Goal: Navigation & Orientation: Find specific page/section

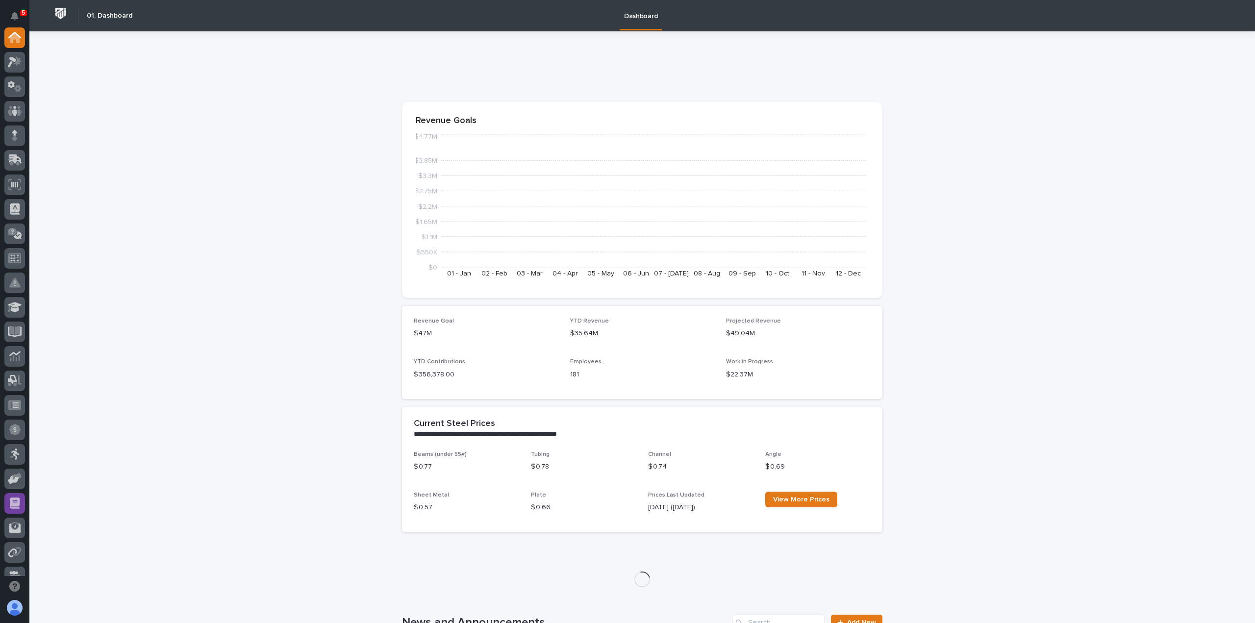
scroll to position [211, 0]
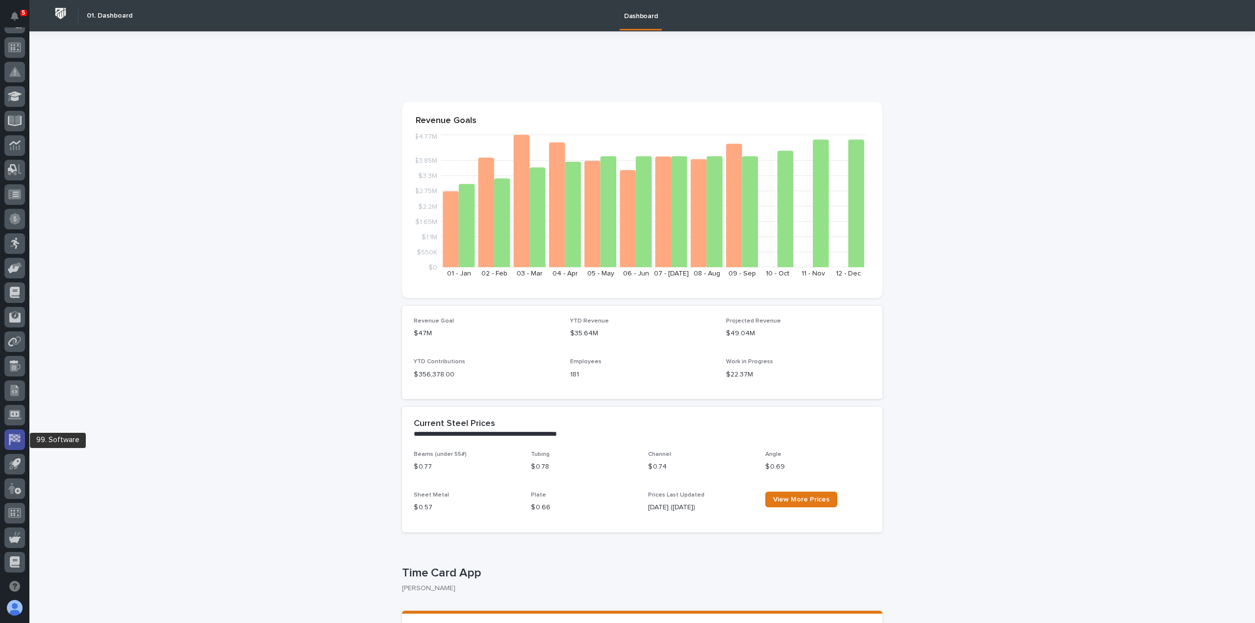
click at [11, 440] on icon at bounding box center [15, 438] width 10 height 8
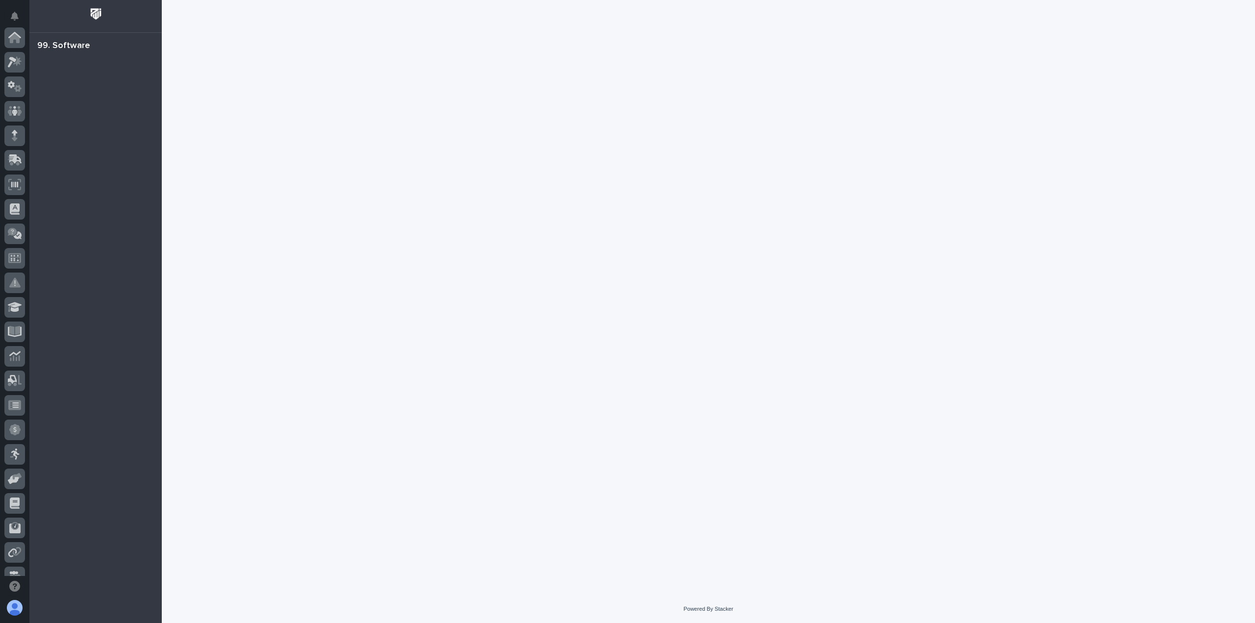
scroll to position [211, 0]
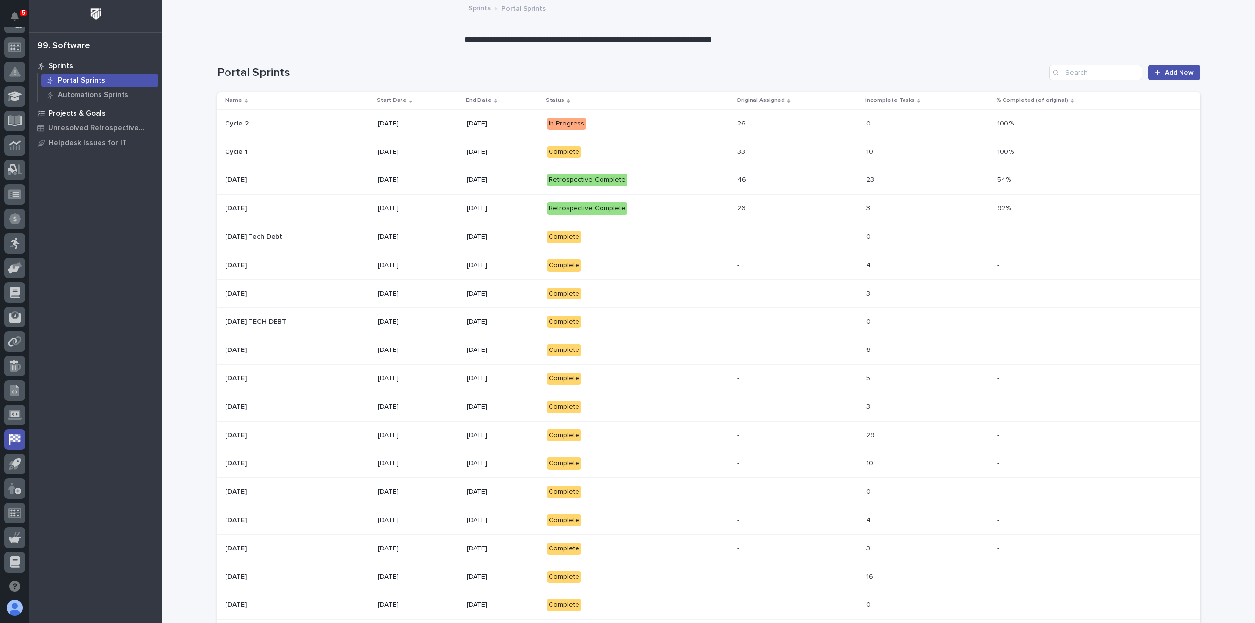
click at [69, 114] on p "Projects & Goals" at bounding box center [77, 113] width 57 height 9
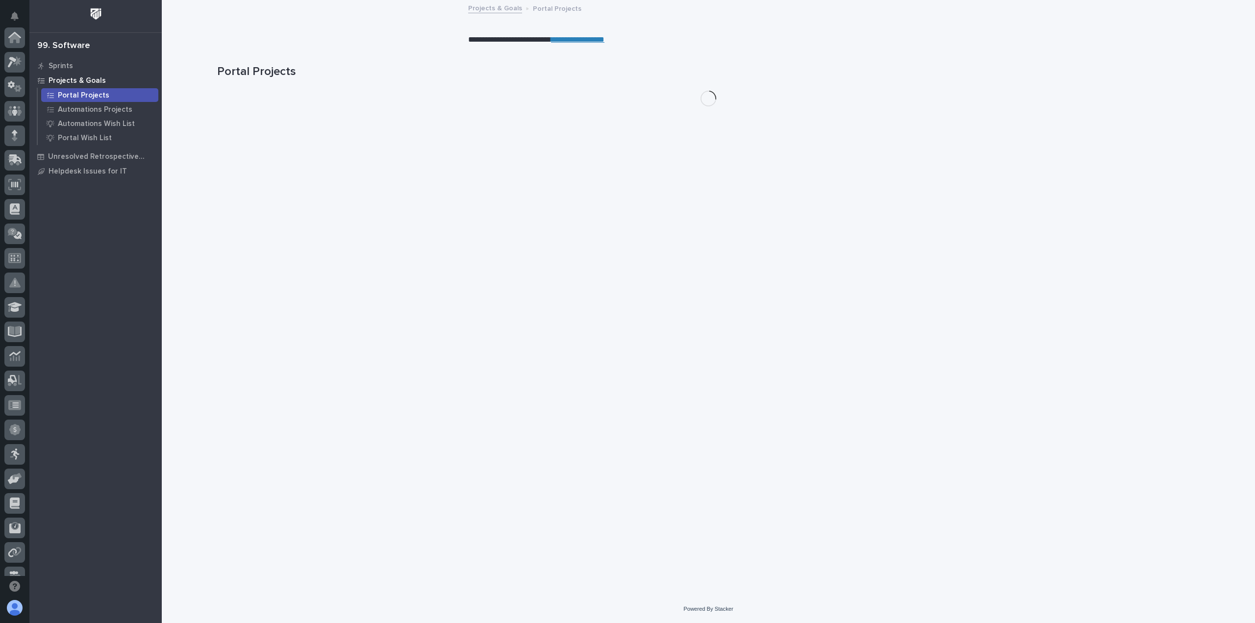
scroll to position [211, 0]
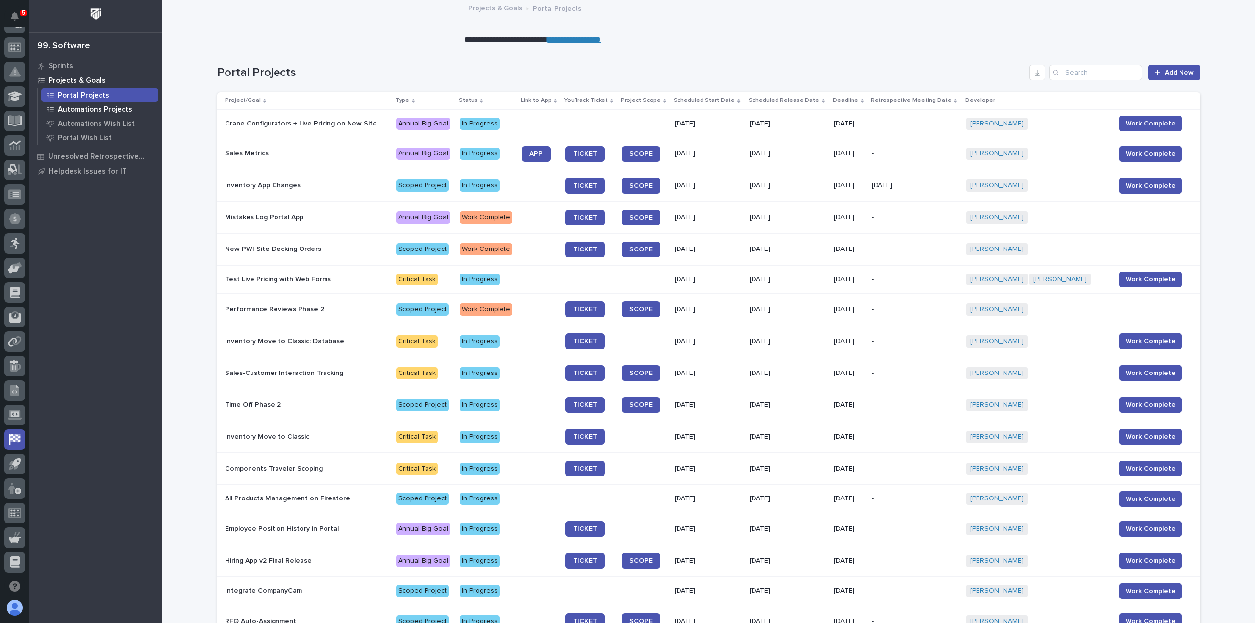
click at [92, 106] on p "Automations Projects" at bounding box center [95, 109] width 74 height 9
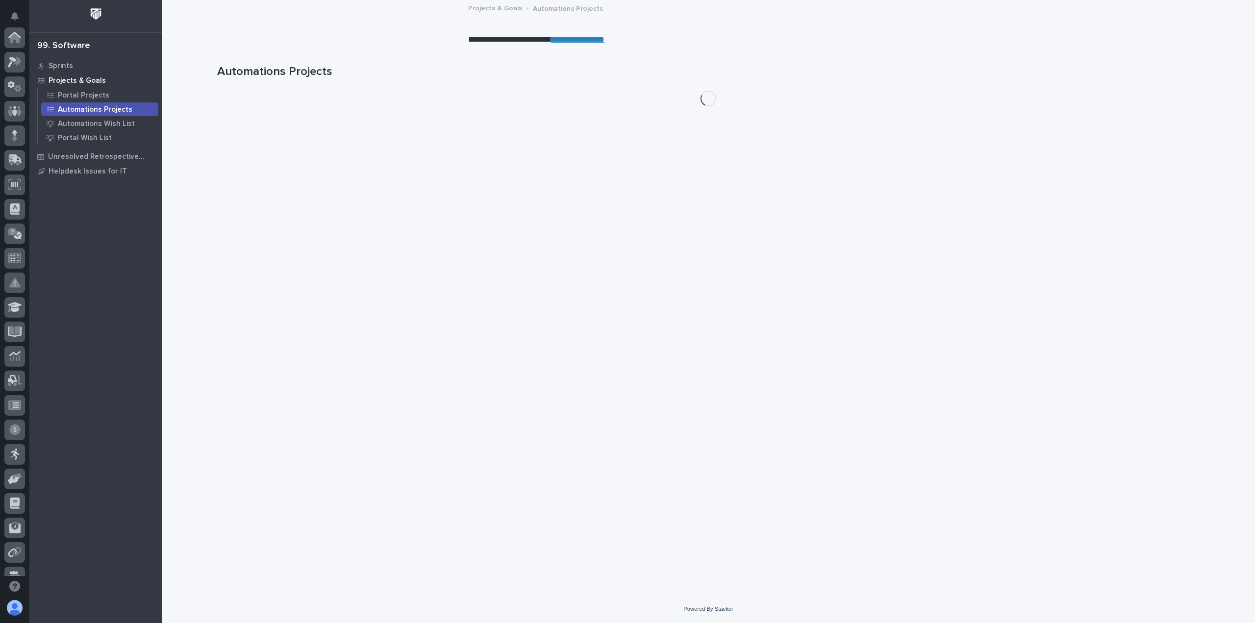
scroll to position [211, 0]
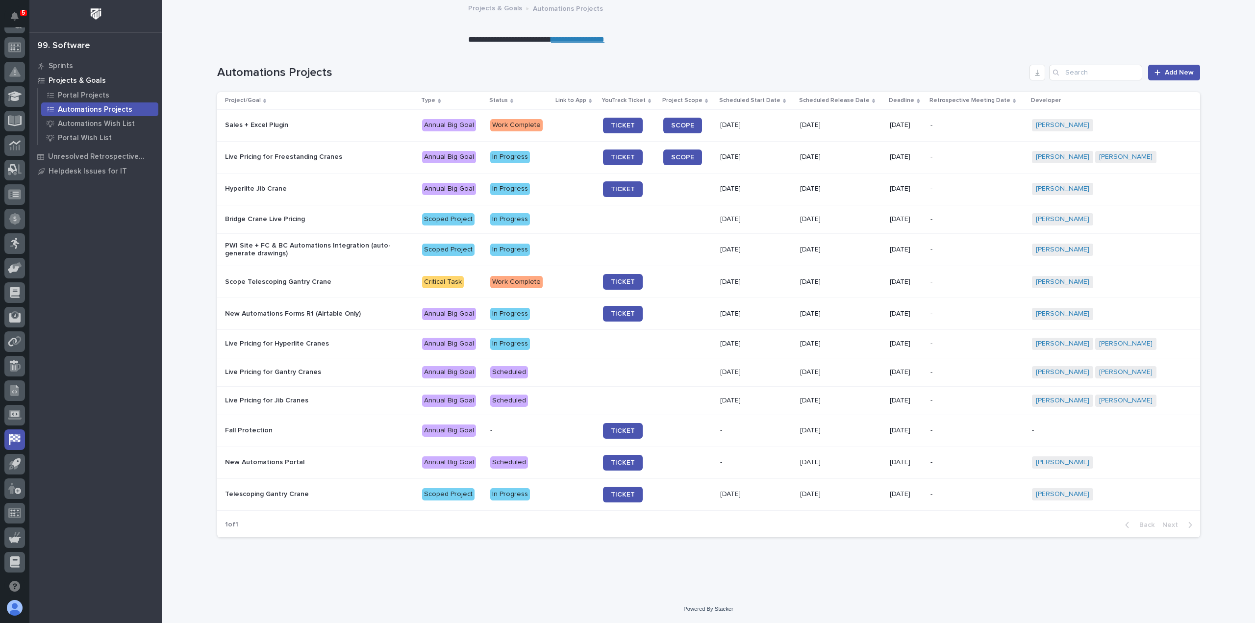
click at [589, 39] on link "**********" at bounding box center [577, 39] width 53 height 7
